Goal: Transaction & Acquisition: Purchase product/service

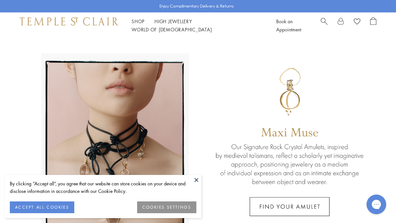
click at [182, 213] on button "COOKIES SETTINGS" at bounding box center [166, 208] width 59 height 12
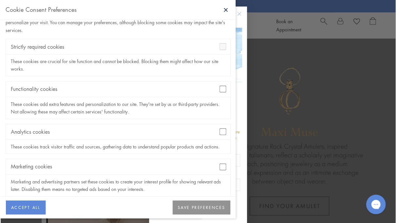
scroll to position [23, 0]
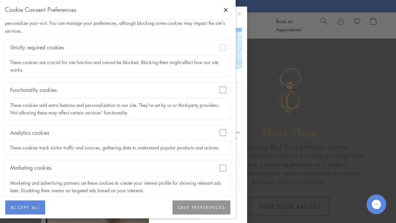
click at [202, 213] on button "SAVE PREFERENCES" at bounding box center [202, 208] width 58 height 14
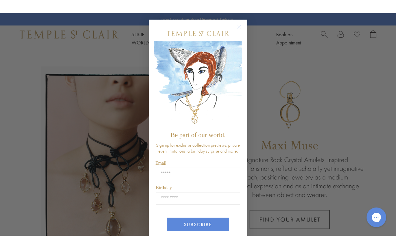
scroll to position [1, 0]
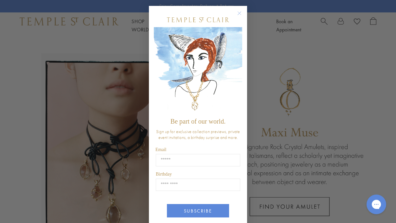
click at [242, 15] on circle "Close dialog" at bounding box center [240, 13] width 8 height 8
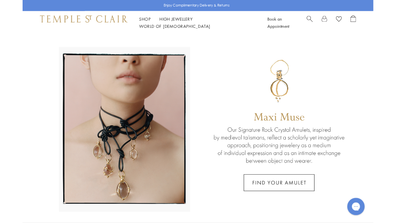
scroll to position [0, 0]
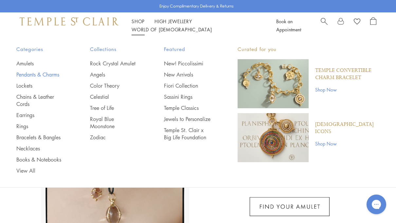
click at [59, 74] on link "Pendants & Charms" at bounding box center [39, 74] width 47 height 7
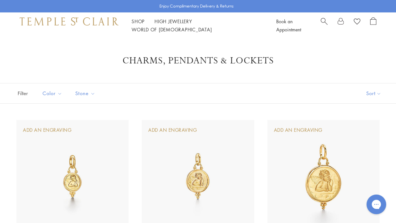
click at [375, 93] on button "Sort" at bounding box center [374, 93] width 45 height 20
click at [371, 94] on button "Sort" at bounding box center [374, 93] width 45 height 20
click at [364, 141] on button "Price, low to high" at bounding box center [363, 140] width 66 height 16
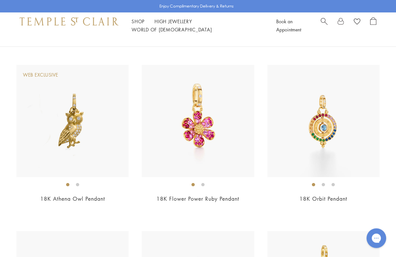
scroll to position [3225, 0]
click at [82, 134] on img at bounding box center [72, 121] width 112 height 112
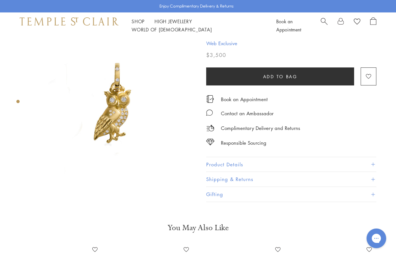
scroll to position [18, 0]
click at [232, 166] on button "Product Details" at bounding box center [291, 164] width 170 height 15
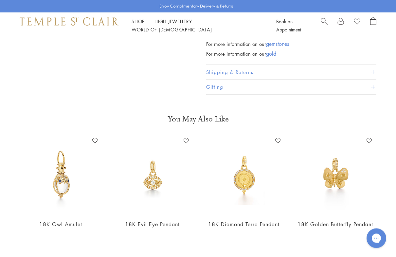
scroll to position [264, 0]
click at [159, 187] on img at bounding box center [152, 175] width 79 height 79
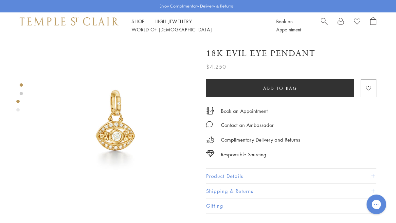
click at [254, 178] on button "Product Details" at bounding box center [291, 176] width 170 height 15
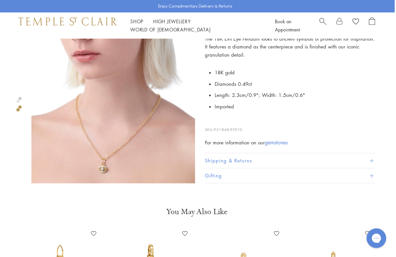
scroll to position [193, 1]
click at [95, 173] on img at bounding box center [113, 102] width 164 height 164
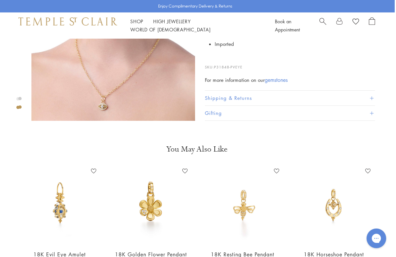
scroll to position [256, 1]
click at [340, 23] on link at bounding box center [339, 25] width 7 height 16
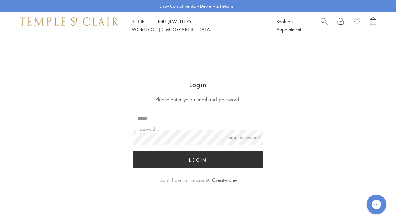
click at [205, 125] on input "Email" at bounding box center [198, 119] width 131 height 14
click at [232, 179] on link "Create one" at bounding box center [224, 180] width 25 height 7
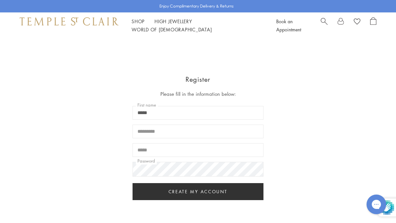
type input "*****"
type input "******"
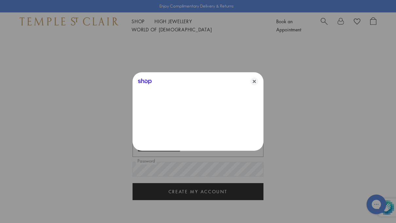
type input "**********"
click at [261, 84] on div "Shop" at bounding box center [198, 80] width 131 height 16
click at [258, 82] on icon "Close" at bounding box center [254, 82] width 8 height 8
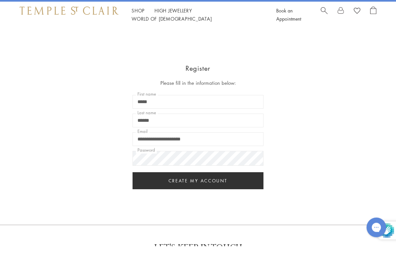
click at [241, 183] on button "Create my account" at bounding box center [198, 191] width 131 height 17
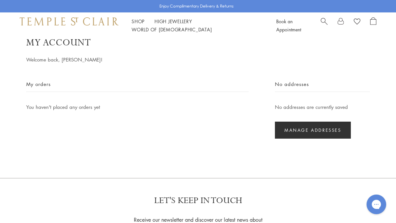
scroll to position [29, 0]
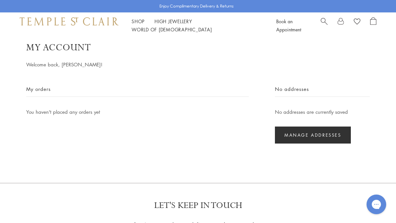
click at [345, 131] on link "Manage addresses" at bounding box center [313, 135] width 76 height 17
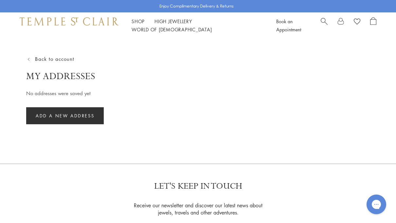
click at [149, 33] on div "Shop Shop Categories Amulets Pendants & Charms Lockets Chains & Leather Cords E…" at bounding box center [198, 25] width 396 height 26
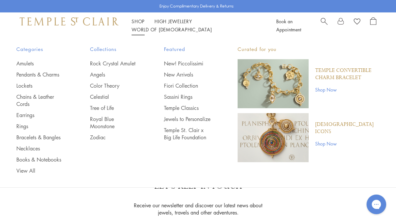
click at [142, 24] on link "Shop Shop" at bounding box center [138, 21] width 13 height 7
click at [327, 23] on span "Search" at bounding box center [324, 20] width 7 height 7
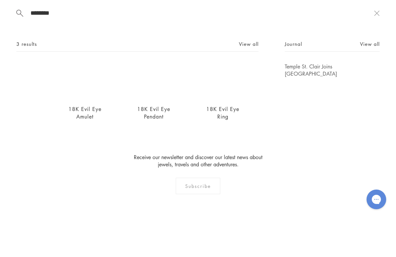
scroll to position [12, 0]
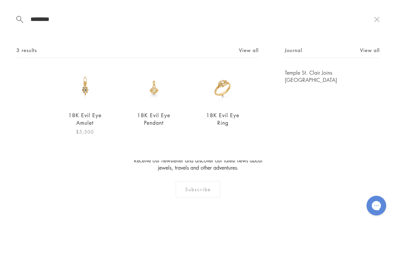
type input "********"
click at [84, 102] on img at bounding box center [85, 120] width 36 height 36
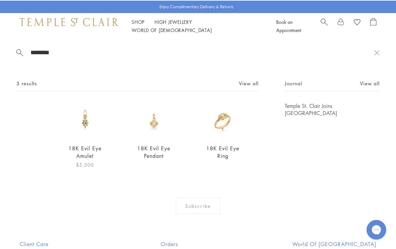
scroll to position [27, 0]
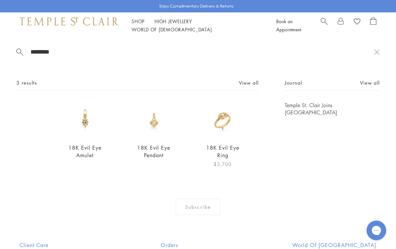
click at [230, 124] on img at bounding box center [223, 120] width 36 height 36
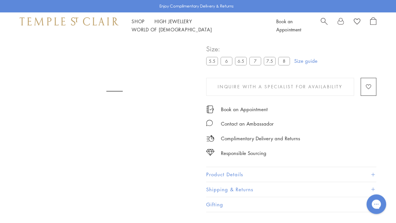
scroll to position [37, 0]
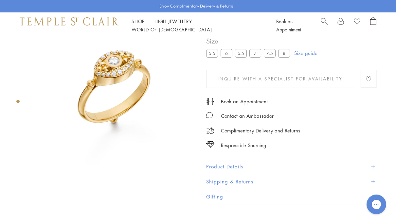
click at [286, 53] on label "8" at bounding box center [284, 53] width 12 height 8
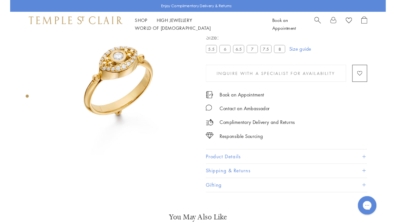
scroll to position [39, 1]
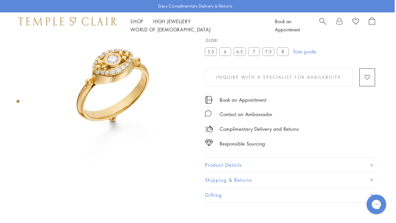
click at [293, 169] on button "Product Details" at bounding box center [290, 165] width 170 height 15
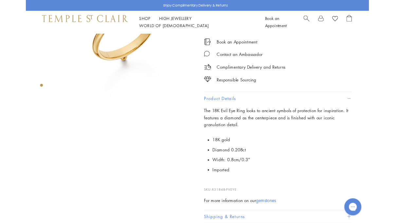
scroll to position [91, 1]
